Goal: Navigation & Orientation: Find specific page/section

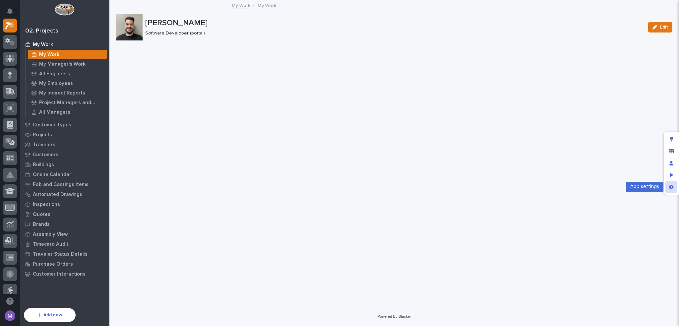
click at [668, 190] on div "App settings" at bounding box center [671, 187] width 12 height 12
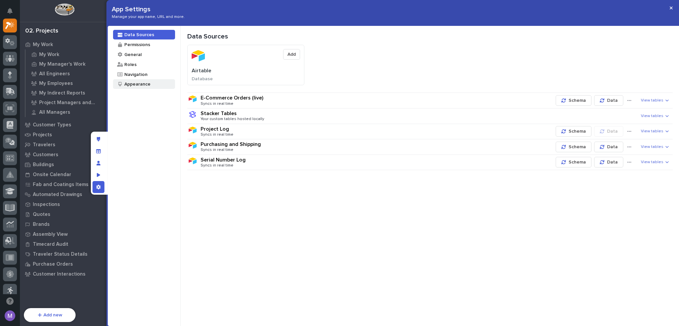
click at [135, 81] on div "Appearance" at bounding box center [137, 84] width 27 height 6
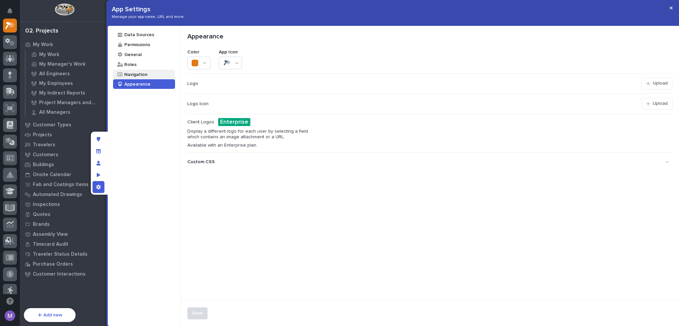
click at [137, 75] on div "Navigation" at bounding box center [136, 74] width 24 height 6
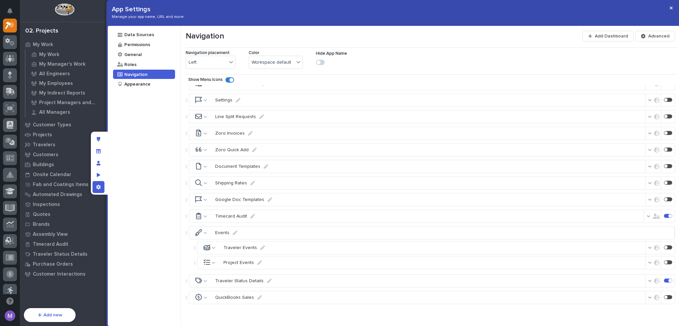
scroll to position [2935, 0]
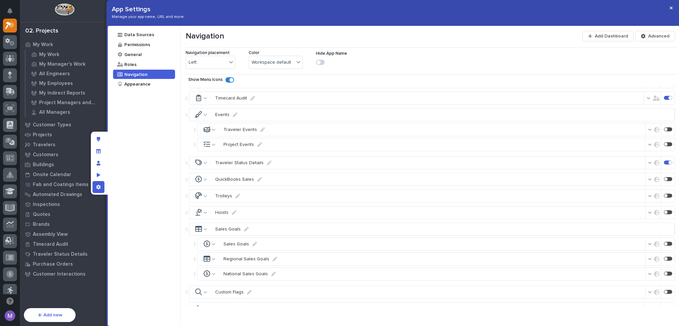
click at [647, 323] on icon "button" at bounding box center [649, 325] width 4 height 5
click at [597, 266] on span at bounding box center [597, 267] width 4 height 4
click at [629, 313] on div "Navigation Add Dashboard Advanced Navigation placement Left Color Workspace def…" at bounding box center [430, 176] width 499 height 300
click at [95, 176] on div "Preview as" at bounding box center [98, 175] width 12 height 12
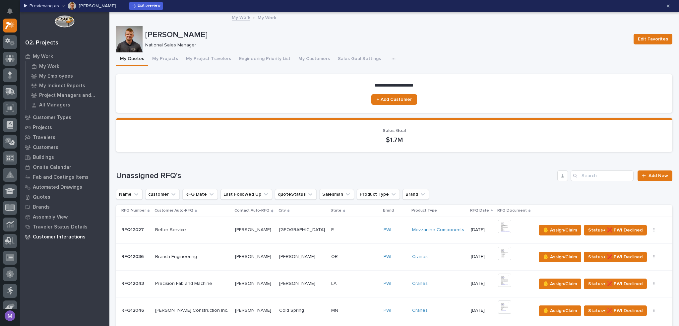
click at [60, 236] on p "Customer Interactions" at bounding box center [59, 237] width 53 height 6
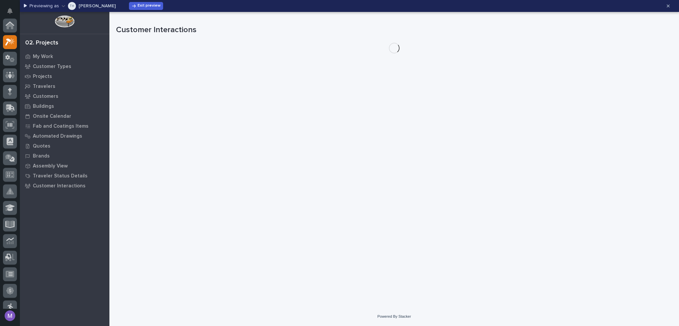
scroll to position [17, 0]
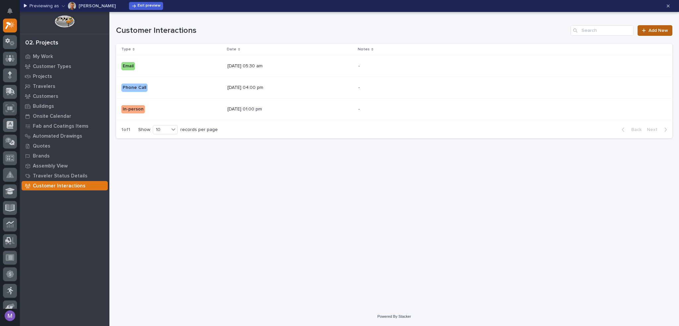
click at [646, 28] on icon at bounding box center [644, 30] width 4 height 5
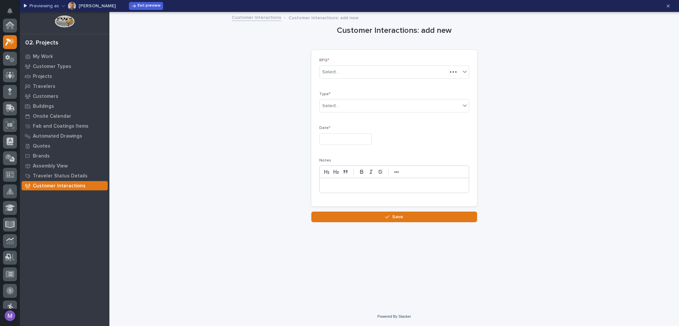
scroll to position [17, 0]
click at [363, 74] on div "Select..." at bounding box center [390, 72] width 141 height 11
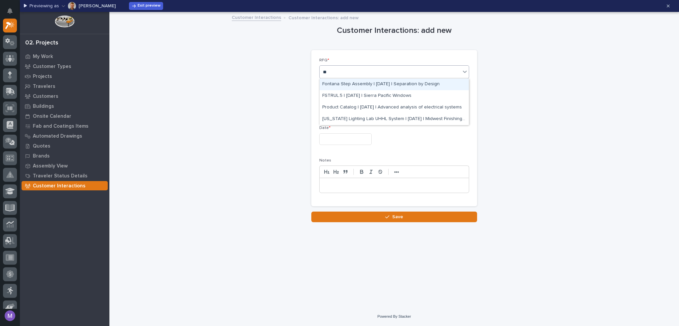
scroll to position [0, 0]
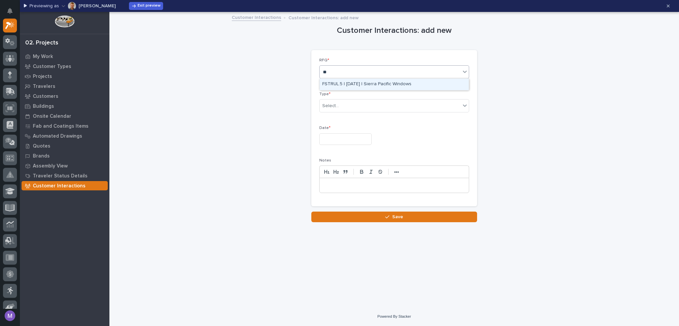
type input "*"
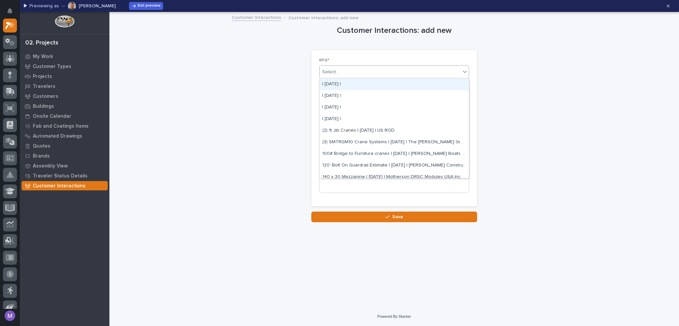
click at [491, 60] on div "Customer Interactions: add new Loading... Saving… Loading... Saving… Loading...…" at bounding box center [394, 117] width 556 height 209
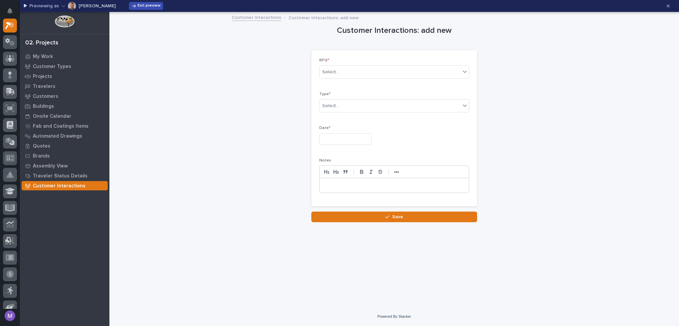
click at [142, 5] on span "Exit preview" at bounding box center [149, 5] width 23 height 5
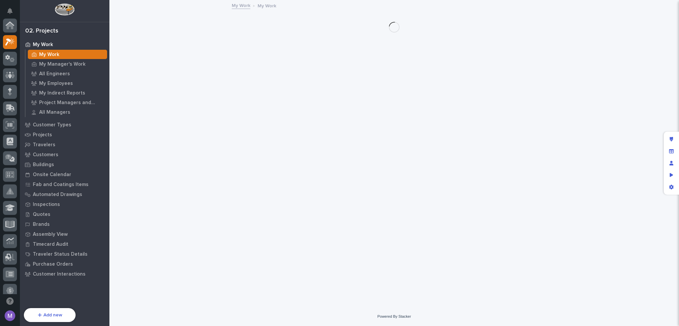
scroll to position [17, 0]
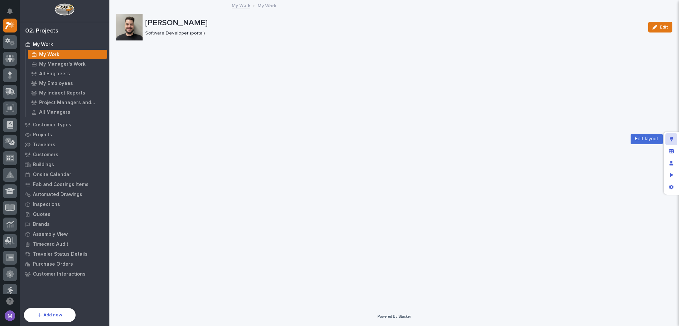
click at [674, 139] on div "Edit layout" at bounding box center [671, 139] width 12 height 12
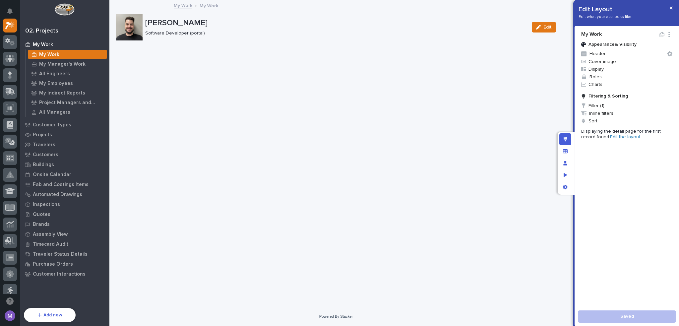
click at [617, 139] on link "Edit the layout" at bounding box center [625, 137] width 30 height 5
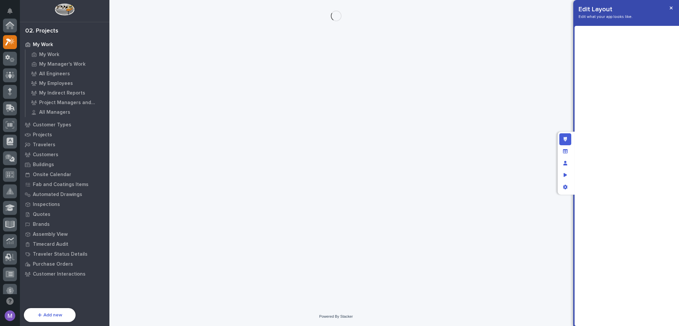
scroll to position [17, 0]
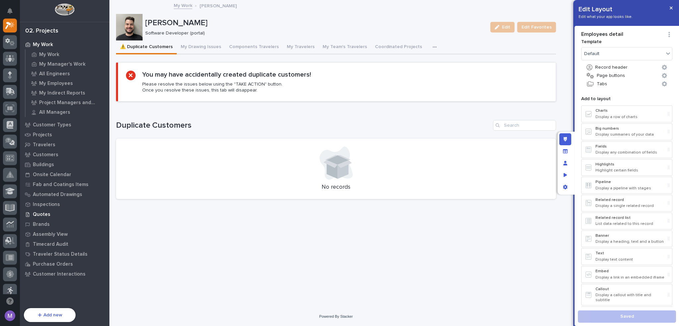
click at [42, 212] on p "Quotes" at bounding box center [42, 214] width 18 height 6
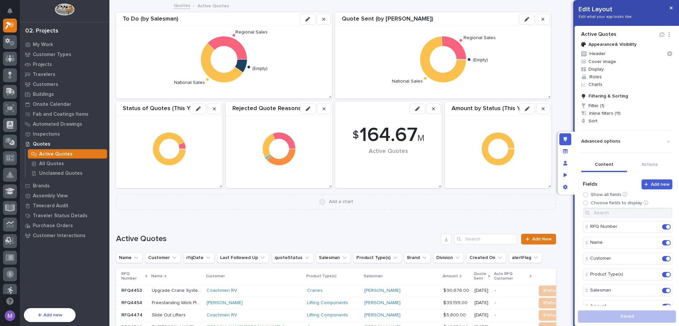
scroll to position [166, 0]
